Goal: Complete application form

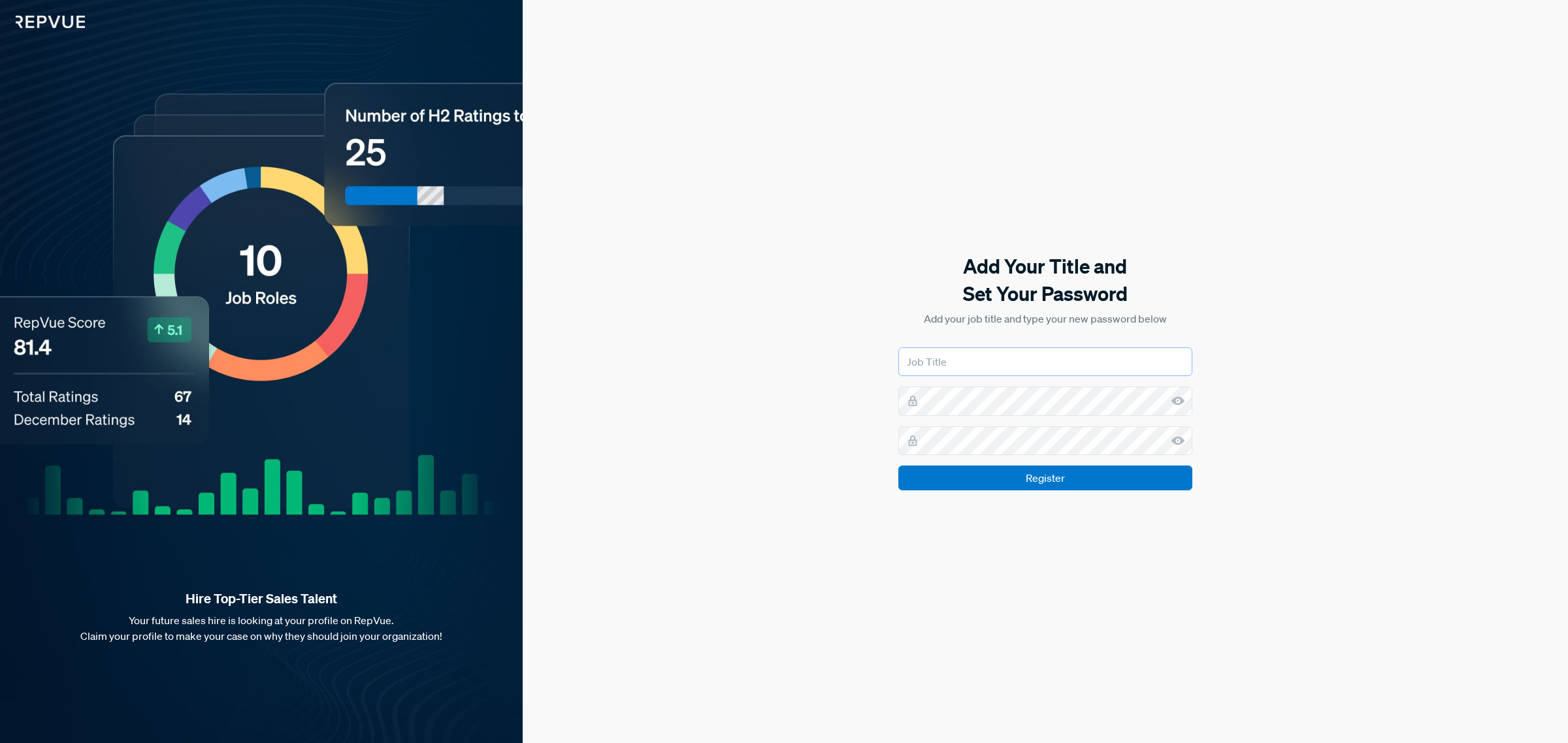
click at [1035, 353] on input "text" at bounding box center [1044, 361] width 293 height 29
type input "People Operations Business Partner"
click at [1061, 475] on input "Register" at bounding box center [1044, 478] width 293 height 25
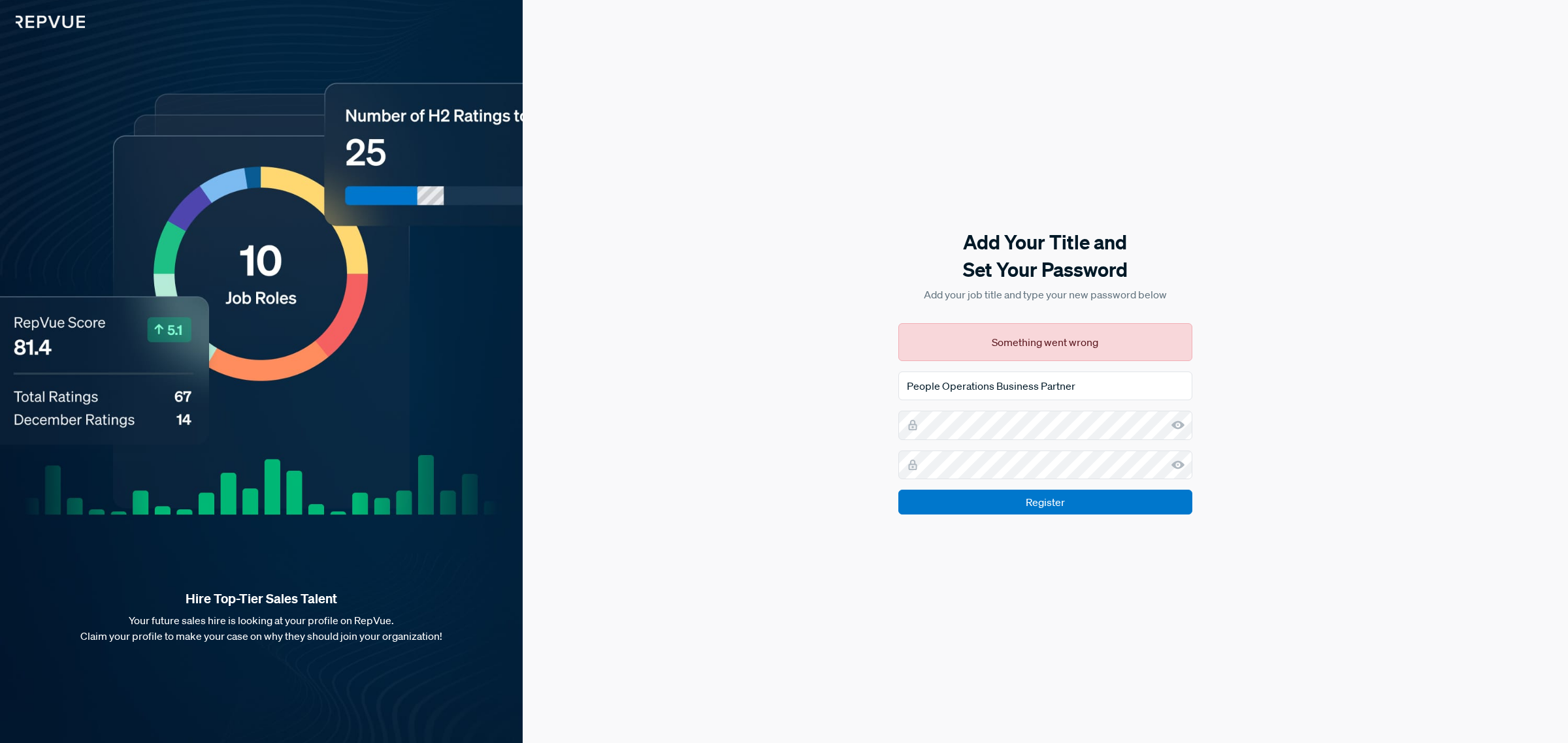
click at [1177, 429] on icon at bounding box center [1178, 425] width 13 height 13
click at [1182, 466] on use at bounding box center [1178, 464] width 13 height 8
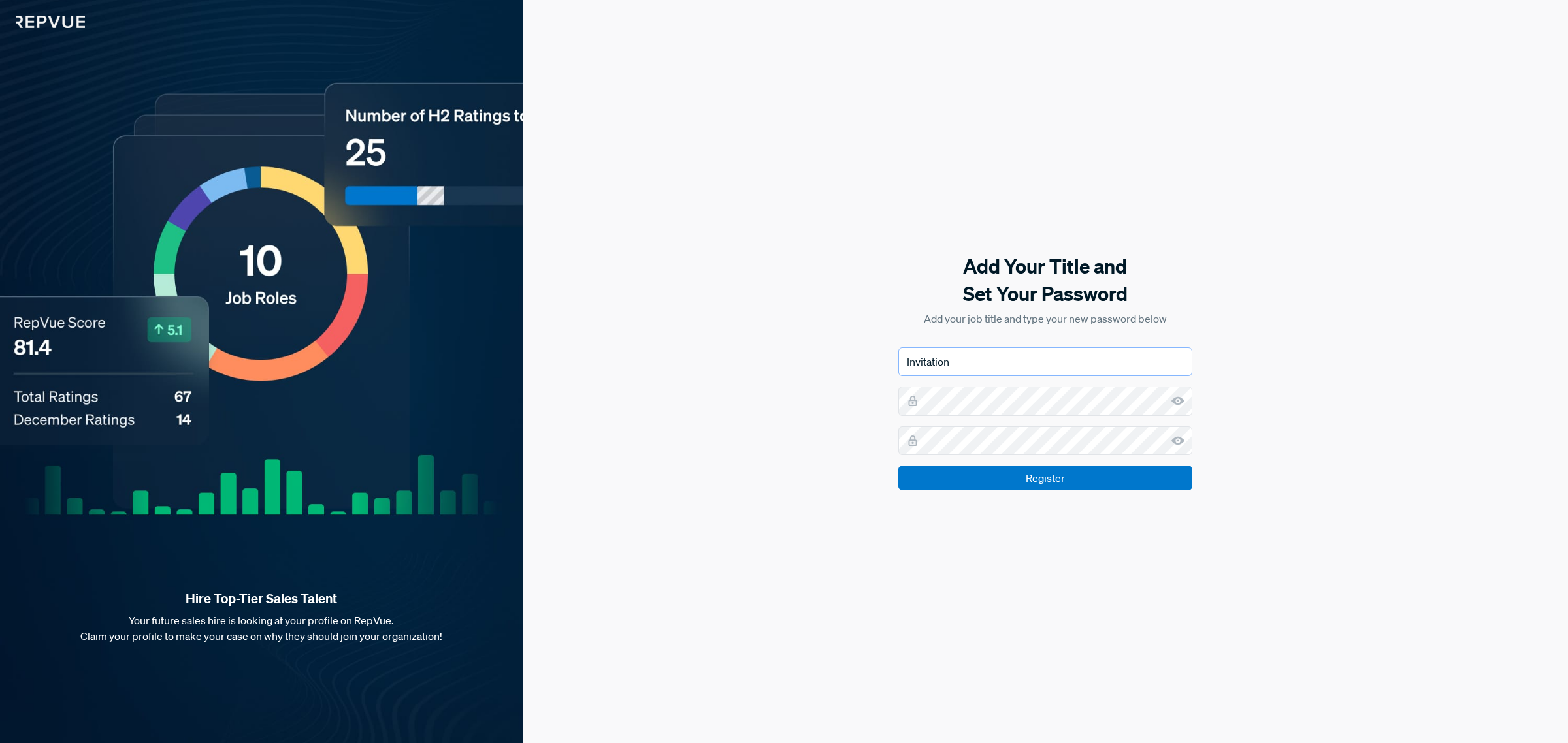
click at [1001, 367] on input "Invitation" at bounding box center [1044, 361] width 293 height 29
type input "People Operations Business Partner"
click at [898, 466] on input "Register" at bounding box center [1044, 478] width 293 height 25
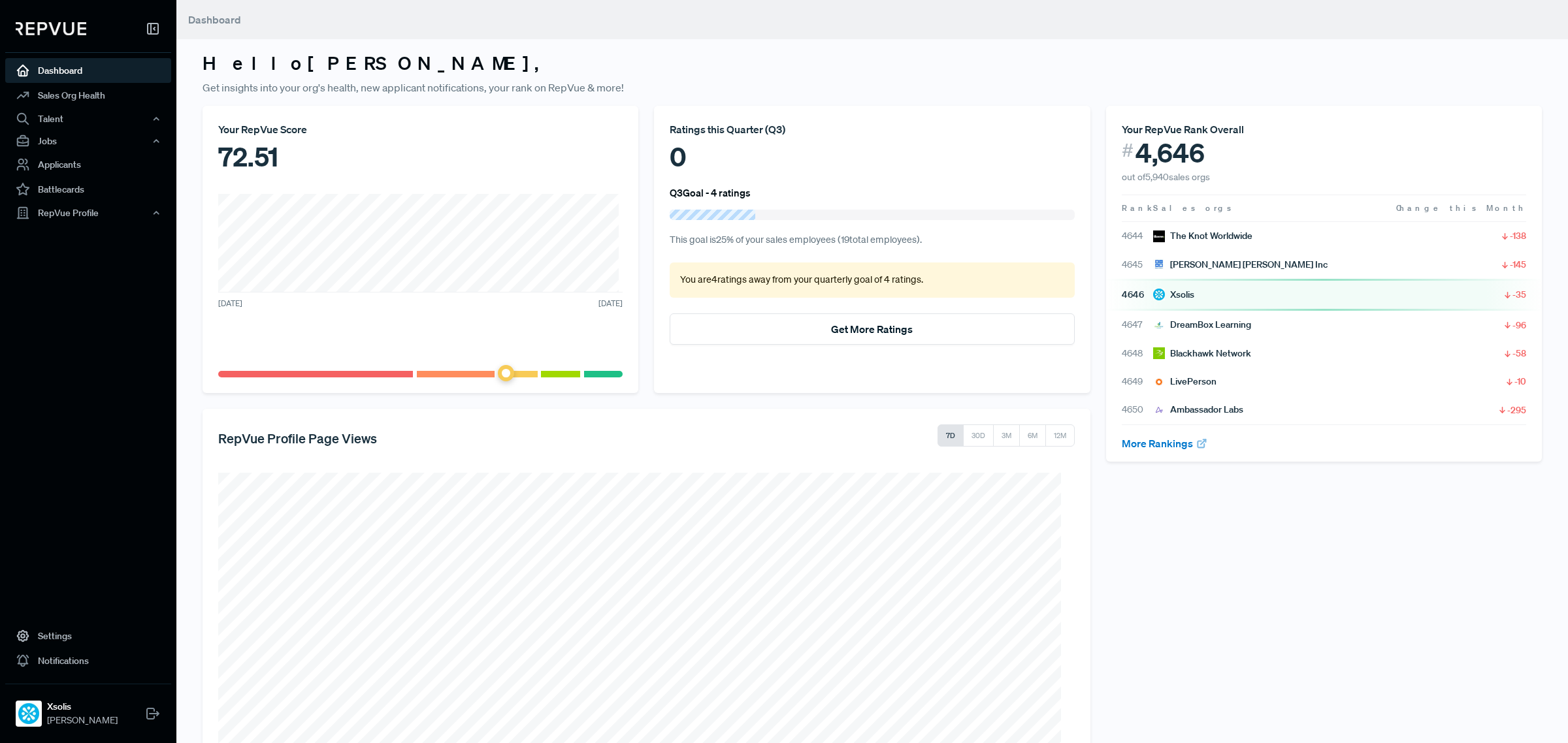
click at [1264, 621] on div "Your RepVue Rank Overall # 4,646 out of 5,940 sales orgs Rank Sales orgs Change…" at bounding box center [1324, 507] width 451 height 804
